Goal: Task Accomplishment & Management: Complete application form

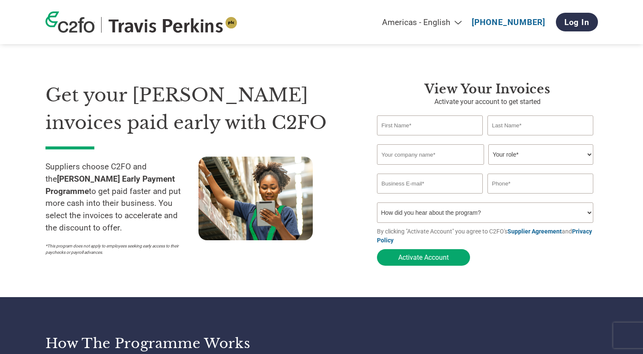
select select "en-[GEOGRAPHIC_DATA]"
drag, startPoint x: 0, startPoint y: 0, endPoint x: 412, endPoint y: 129, distance: 431.9
click at [412, 129] on input "text" at bounding box center [430, 126] width 106 height 20
type input "[PERSON_NAME]"
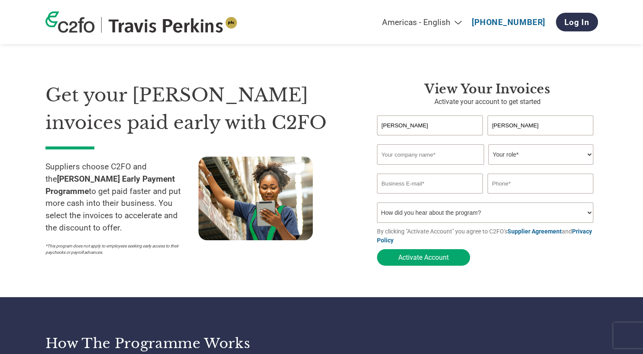
type input "[PERSON_NAME] PLANT HIRE AND SALES"
type input "[PERSON_NAME][EMAIL_ADDRESS][PERSON_NAME][DOMAIN_NAME]"
type input "07583979123"
click at [589, 157] on select "Your role* CFO Controller Credit Manager Finance Director Treasurer CEO Preside…" at bounding box center [540, 154] width 105 height 20
select select "ACCOUNTING"
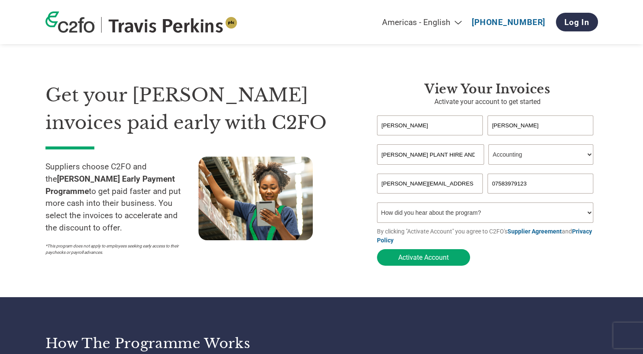
click at [488, 145] on select "Your role* CFO Controller Credit Manager Finance Director Treasurer CEO Preside…" at bounding box center [540, 154] width 105 height 20
click at [466, 217] on select "How did you hear about the program? Received a letter Email Social Media Online…" at bounding box center [485, 213] width 217 height 20
select select "Email"
click at [377, 204] on select "How did you hear about the program? Received a letter Email Social Media Online…" at bounding box center [485, 213] width 217 height 20
click at [435, 261] on button "Activate Account" at bounding box center [423, 257] width 93 height 17
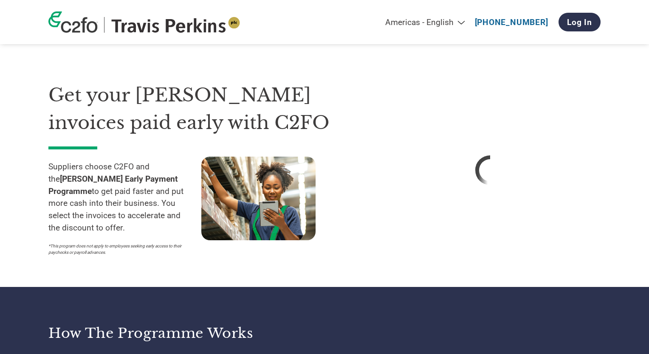
select select "en-[GEOGRAPHIC_DATA]"
